Goal: Find specific fact: Find specific fact

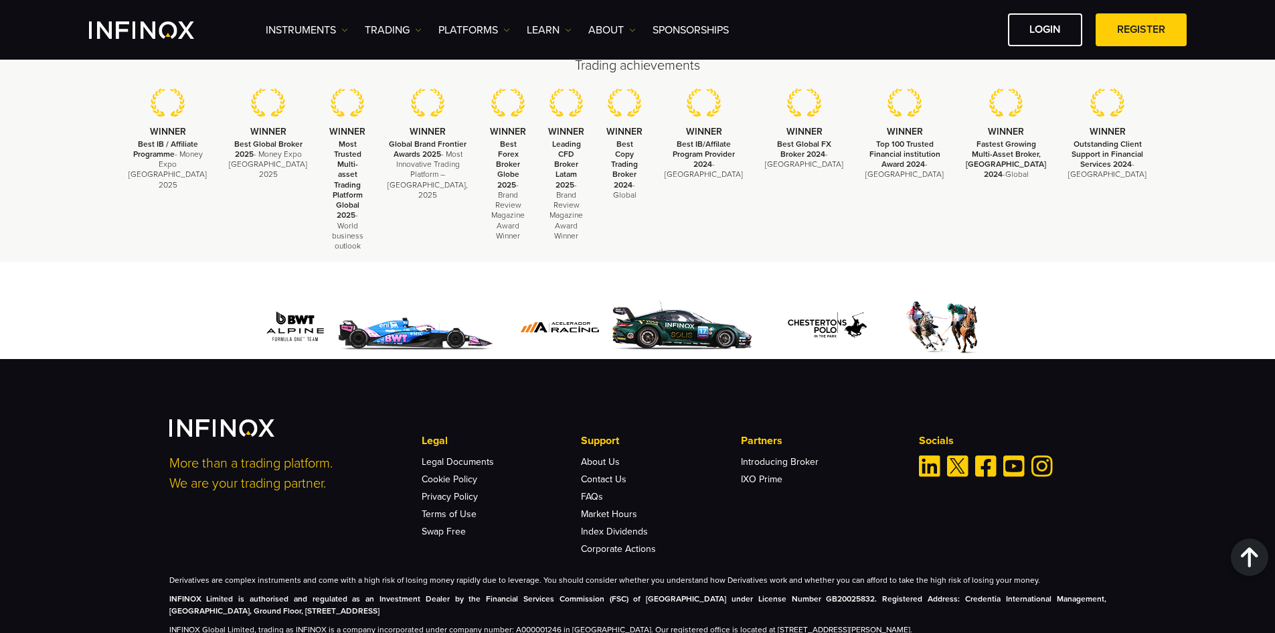
scroll to position [4091, 0]
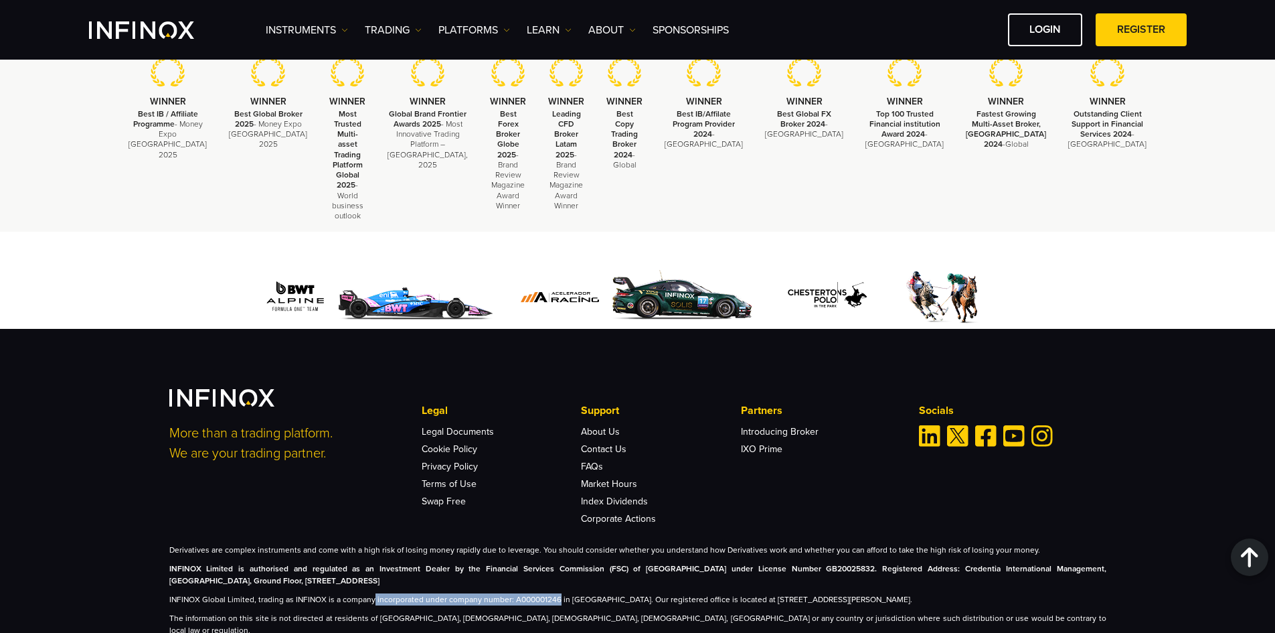
drag, startPoint x: 372, startPoint y: 559, endPoint x: 554, endPoint y: 558, distance: 182.8
click at [554, 593] on p "INFINOX Global Limited, trading as INFINOX is a company incorporated under comp…" at bounding box center [637, 599] width 937 height 12
copy p "incorporated under company number: A000001246"
click at [345, 593] on p "INFINOX Global Limited, trading as INFINOX is a company incorporated under comp…" at bounding box center [637, 599] width 937 height 12
drag, startPoint x: 334, startPoint y: 558, endPoint x: 372, endPoint y: 558, distance: 38.2
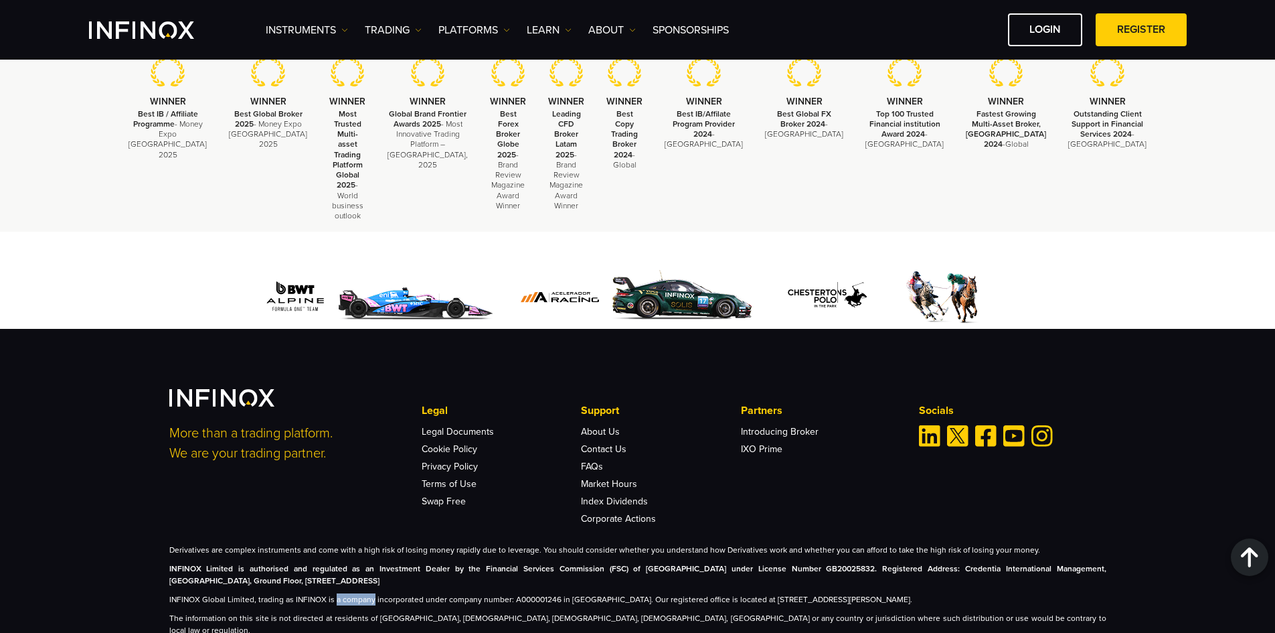
click at [372, 593] on p "INFINOX Global Limited, trading as INFINOX is a company incorporated under comp…" at bounding box center [637, 599] width 937 height 12
copy p "a company"
click at [636, 593] on p "INFINOX Global Limited, trading as INFINOX is a company incorporated under comp…" at bounding box center [637, 599] width 937 height 12
drag, startPoint x: 719, startPoint y: 558, endPoint x: 1047, endPoint y: 551, distance: 328.1
click at [1047, 551] on div "Derivatives are complex instruments and come with a high risk of losing money r…" at bounding box center [637, 590] width 937 height 92
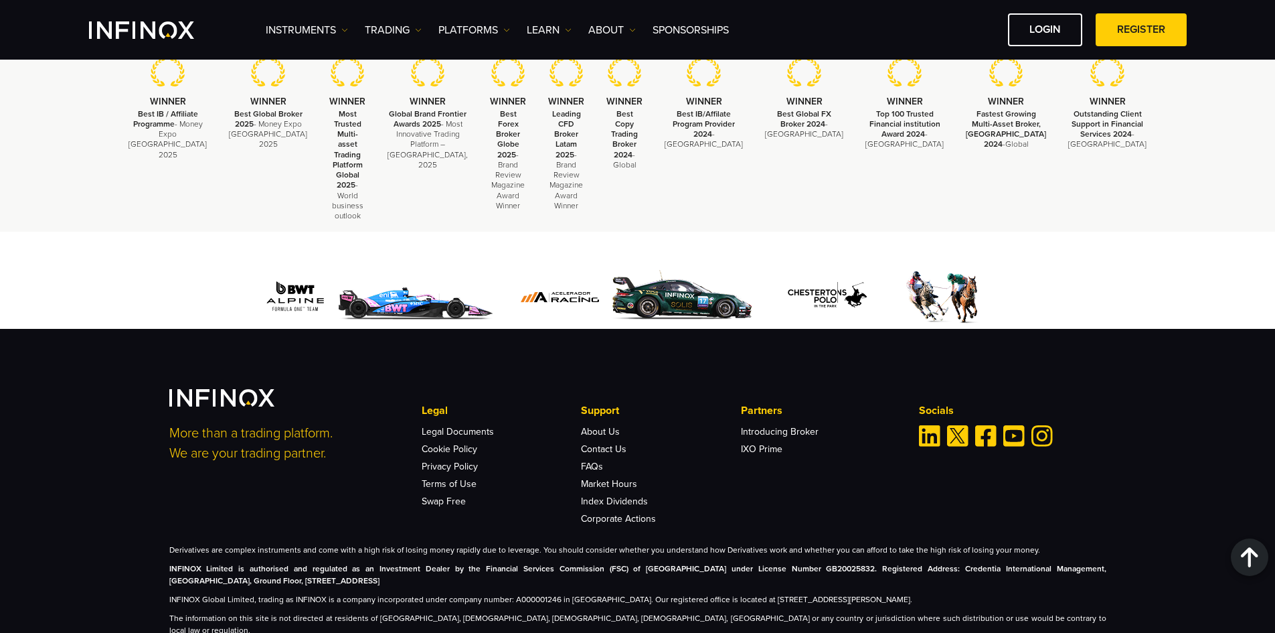
copy p "[STREET_ADDRESS][PERSON_NAME]."
drag, startPoint x: 571, startPoint y: 546, endPoint x: 422, endPoint y: 197, distance: 379.4
click at [571, 546] on div "Derivatives are complex instruments and come with a high risk of losing money r…" at bounding box center [637, 590] width 937 height 92
